Goal: Task Accomplishment & Management: Manage account settings

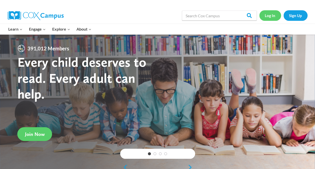
click at [273, 15] on link "Log In" at bounding box center [271, 15] width 22 height 10
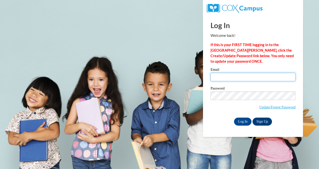
click at [252, 79] on input "Email" at bounding box center [253, 77] width 85 height 9
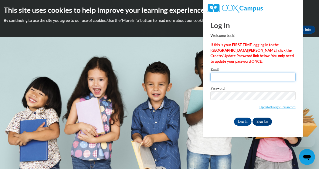
type input "ramirezmelanie766@yahoo.com"
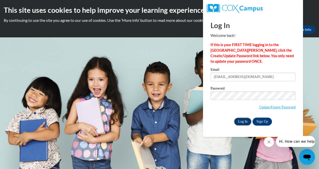
click at [243, 121] on input "Log In" at bounding box center [243, 121] width 18 height 8
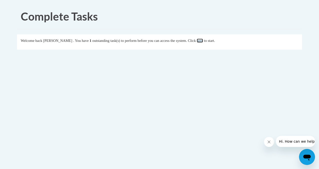
click at [203, 40] on link "here" at bounding box center [200, 41] width 6 height 4
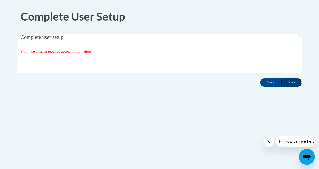
click at [293, 80] on input "Cancel" at bounding box center [291, 82] width 21 height 8
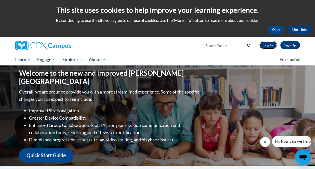
click at [273, 41] on link "Log In" at bounding box center [268, 45] width 17 height 8
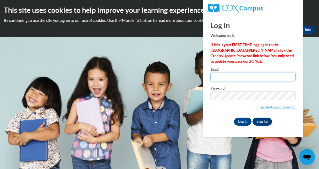
click at [228, 79] on input "Email" at bounding box center [253, 77] width 85 height 9
type input "ramirezmelanie766@yahoo.com"
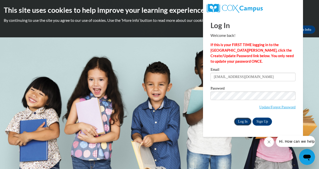
click at [244, 121] on input "Log In" at bounding box center [243, 121] width 18 height 8
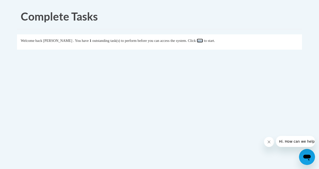
click at [203, 40] on link "here" at bounding box center [200, 41] width 6 height 4
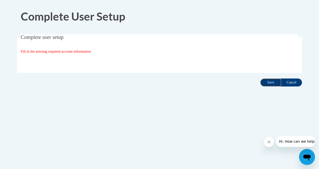
click at [269, 83] on input "Save" at bounding box center [270, 82] width 21 height 8
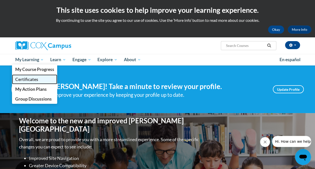
click at [28, 79] on span "Certificates" at bounding box center [26, 79] width 23 height 5
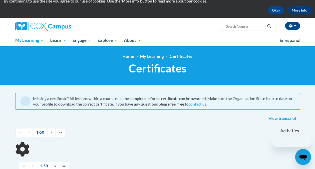
scroll to position [72, 0]
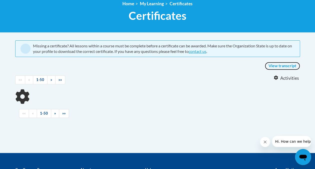
click at [288, 63] on link "View transcript" at bounding box center [282, 66] width 35 height 8
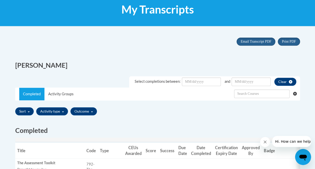
scroll to position [78, 0]
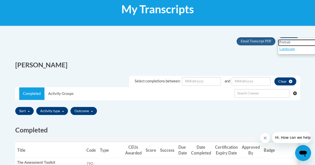
click at [283, 41] on span "Portrait" at bounding box center [285, 42] width 11 height 4
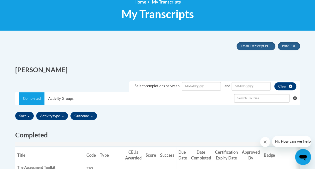
scroll to position [0, 0]
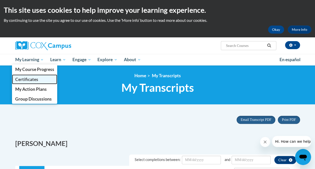
click at [33, 79] on span "Certificates" at bounding box center [26, 79] width 23 height 5
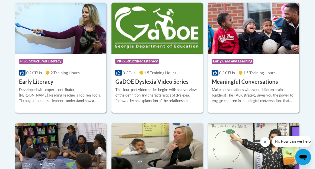
scroll to position [283, 0]
